Goal: Task Accomplishment & Management: Manage account settings

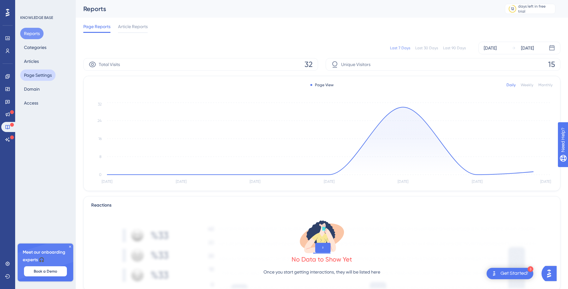
click at [40, 78] on button "Page Settings" at bounding box center [37, 74] width 35 height 11
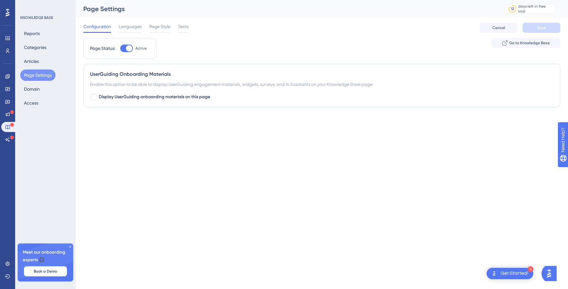
click at [189, 28] on div "Configuration Languages Page Style Texts Cancel Save" at bounding box center [321, 28] width 477 height 20
click at [183, 28] on span "Texts" at bounding box center [183, 27] width 10 height 8
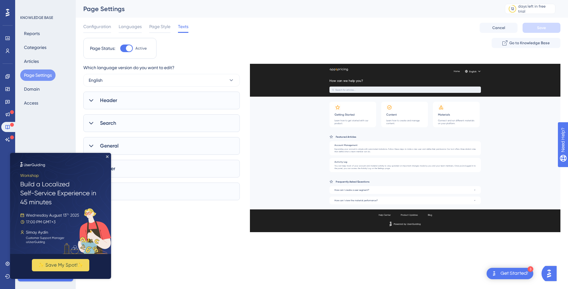
click at [152, 100] on div "Header" at bounding box center [161, 100] width 156 height 18
click at [108, 157] on icon "Close Preview" at bounding box center [107, 156] width 3 height 3
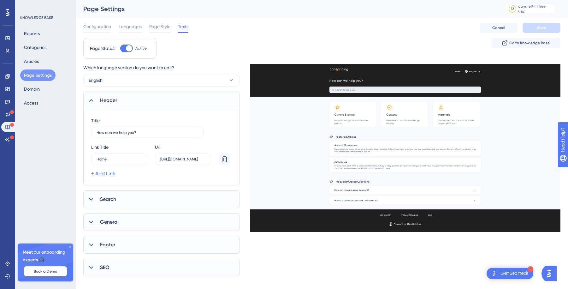
scroll to position [8, 0]
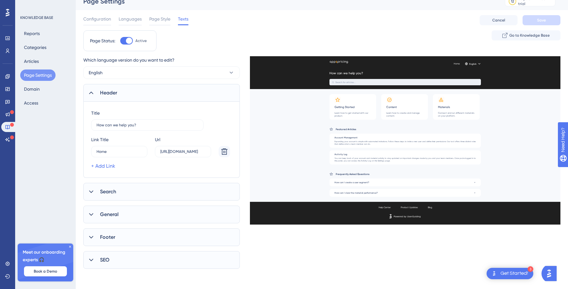
click at [128, 189] on div "Search" at bounding box center [161, 192] width 156 height 18
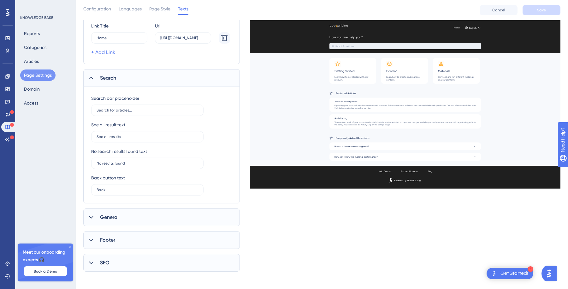
scroll to position [126, 0]
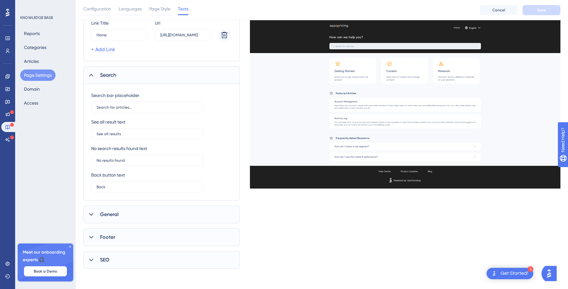
click at [126, 211] on div "General" at bounding box center [161, 214] width 156 height 18
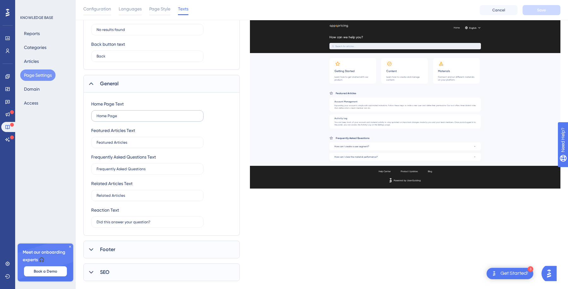
scroll to position [269, 0]
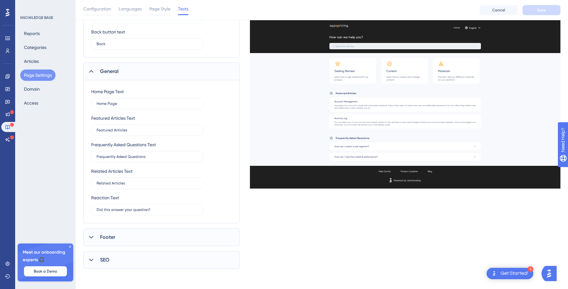
click at [136, 240] on div "Footer" at bounding box center [161, 237] width 156 height 18
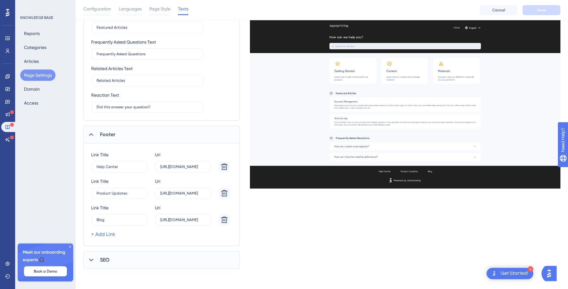
click at [128, 259] on div "SEO" at bounding box center [161, 260] width 156 height 18
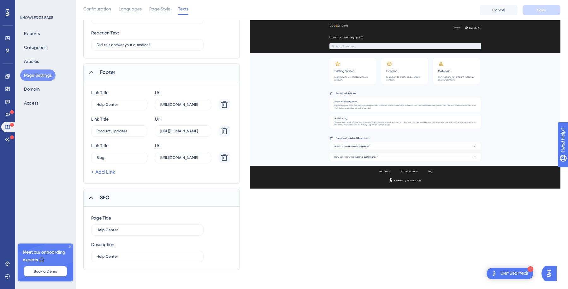
scroll to position [435, 0]
click at [130, 227] on input "Help Center" at bounding box center [147, 228] width 102 height 4
click at [135, 231] on label "ApHelp Centerp" at bounding box center [147, 228] width 112 height 11
click at [135, 231] on input "ApHelp Centerp" at bounding box center [147, 228] width 102 height 4
paste input "text"
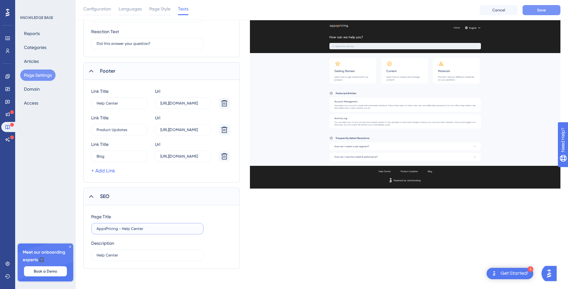
type input "AppsPricing - Help Center"
click at [551, 8] on button "Save" at bounding box center [541, 10] width 38 height 10
